Goal: Task Accomplishment & Management: Use online tool/utility

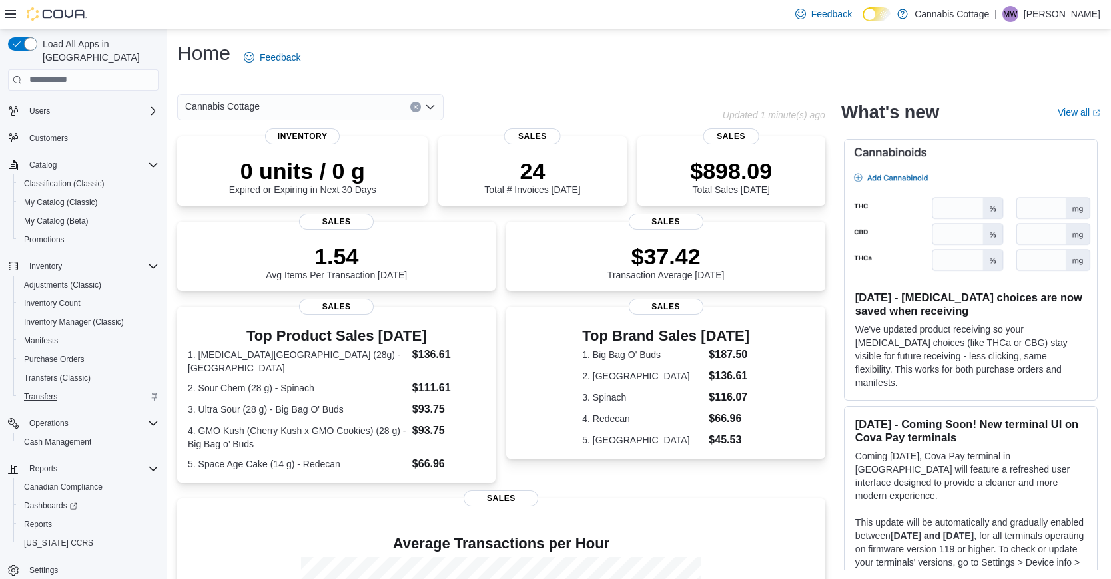
scroll to position [30, 0]
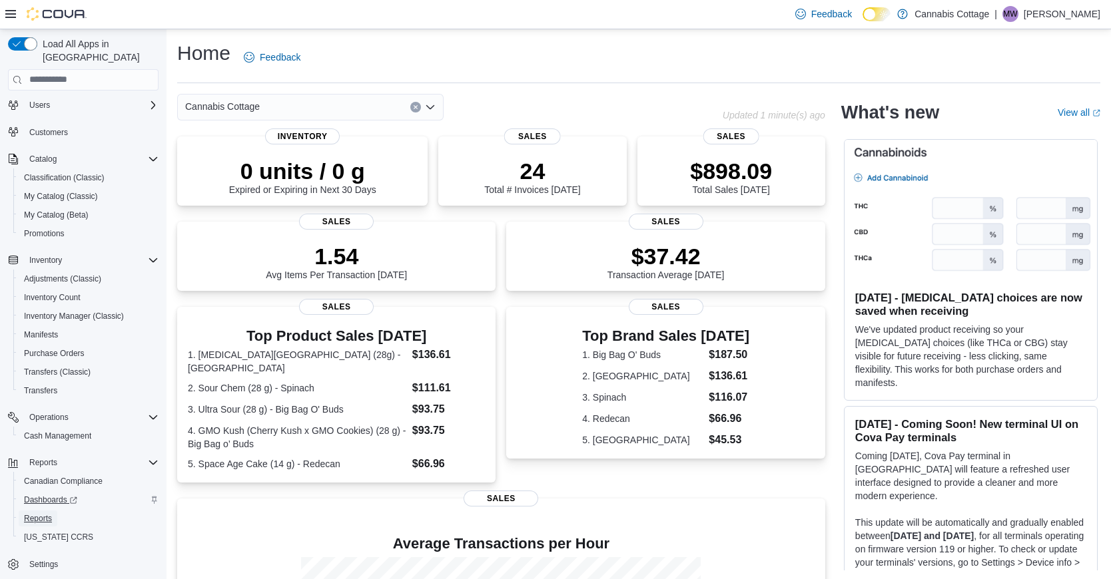
click at [41, 513] on span "Reports" at bounding box center [38, 518] width 28 height 11
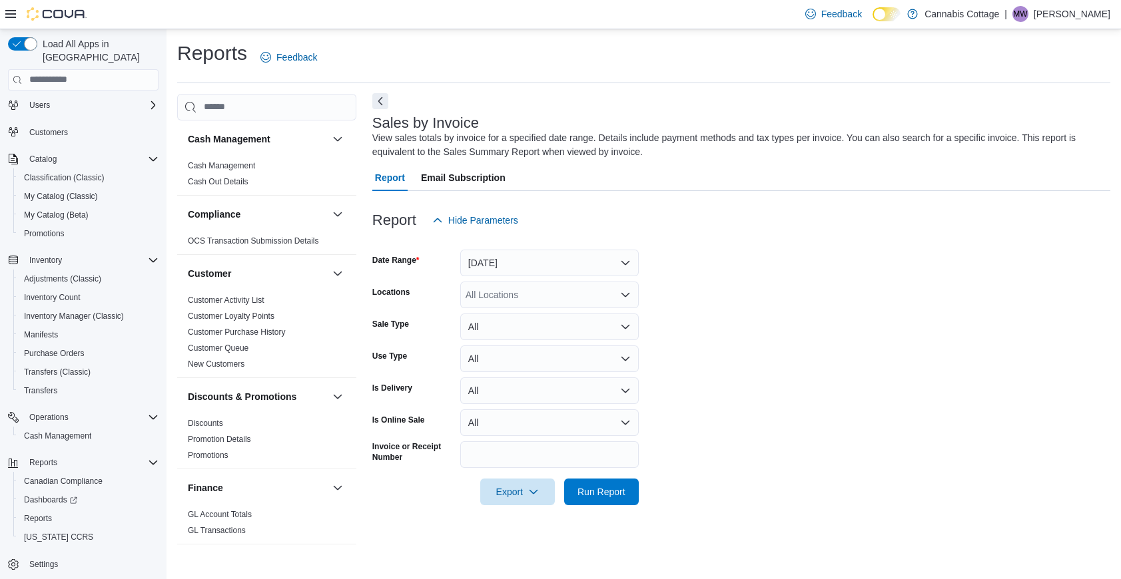
click at [378, 98] on button "Next" at bounding box center [380, 101] width 16 height 16
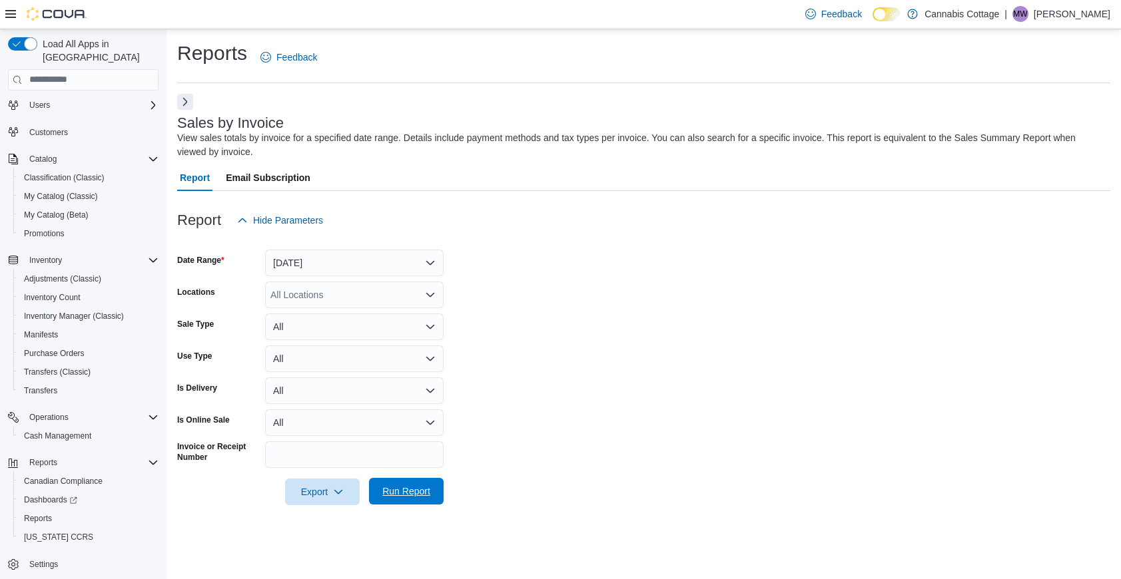
click at [424, 499] on span "Run Report" at bounding box center [406, 491] width 59 height 27
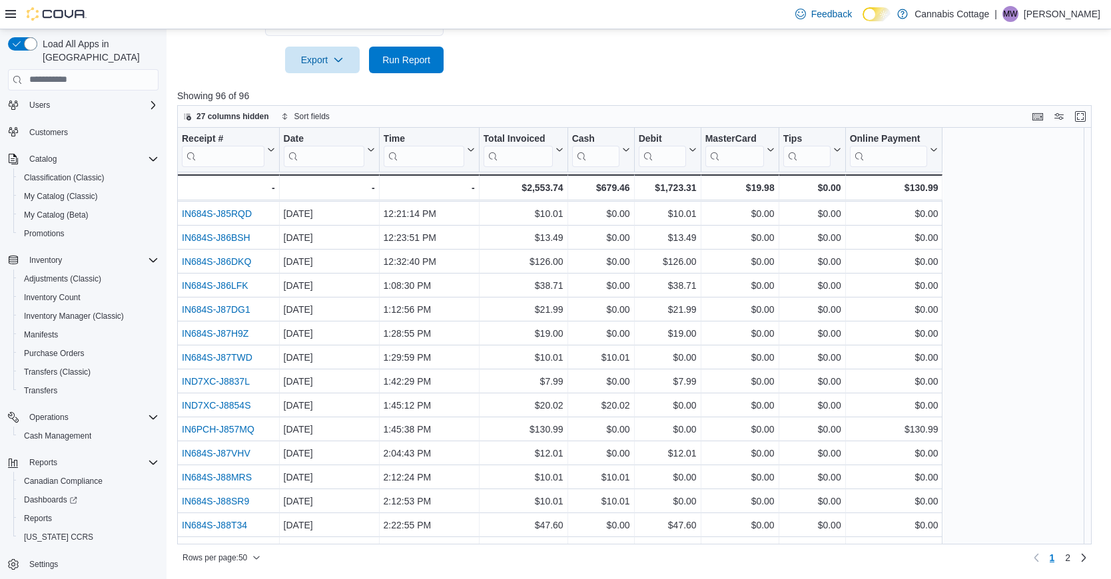
scroll to position [433, 0]
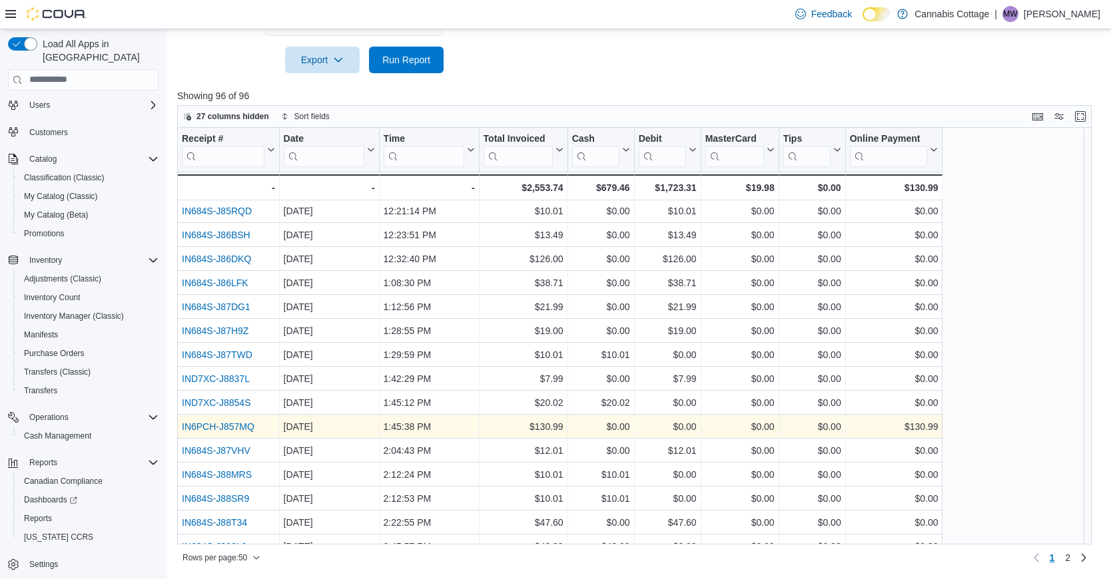
click at [244, 427] on link "IN6PCH-J857MQ" at bounding box center [218, 426] width 73 height 11
